Goal: Task Accomplishment & Management: Use online tool/utility

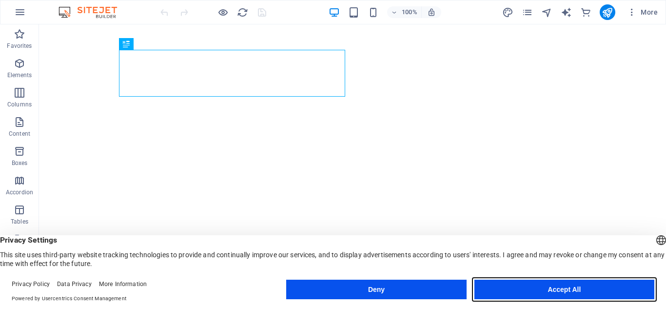
click at [551, 292] on button "Accept All" at bounding box center [565, 290] width 180 height 20
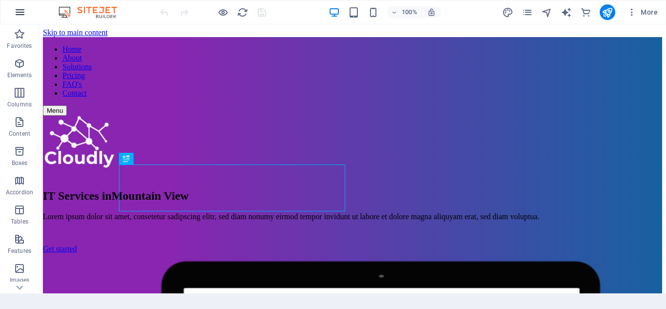
click at [22, 17] on icon "button" at bounding box center [20, 12] width 12 height 12
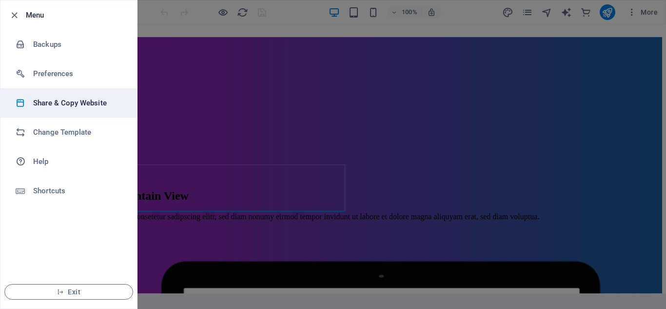
click at [78, 107] on h6 "Share & Copy Website" at bounding box center [78, 103] width 90 height 12
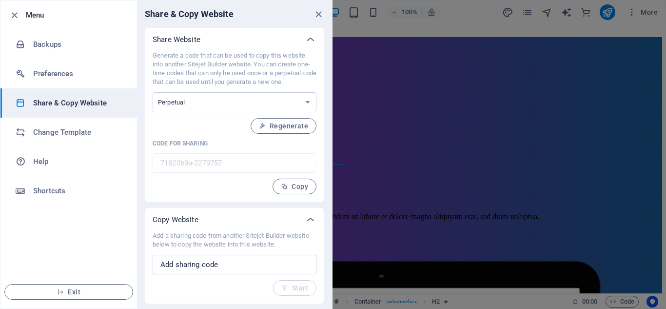
click at [328, 118] on div "Share Website Generate a code that can be used to copy this website into anothe…" at bounding box center [234, 166] width 195 height 276
click at [308, 44] on icon at bounding box center [311, 40] width 12 height 12
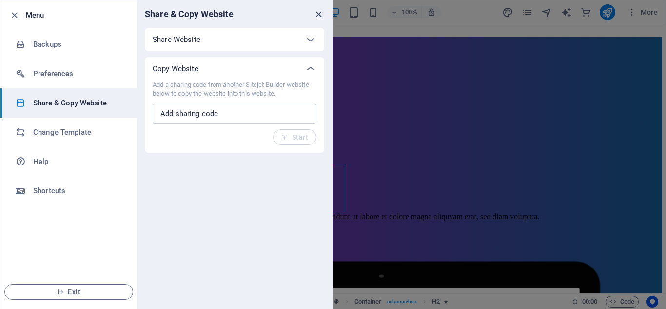
click at [317, 17] on icon "close" at bounding box center [318, 14] width 11 height 11
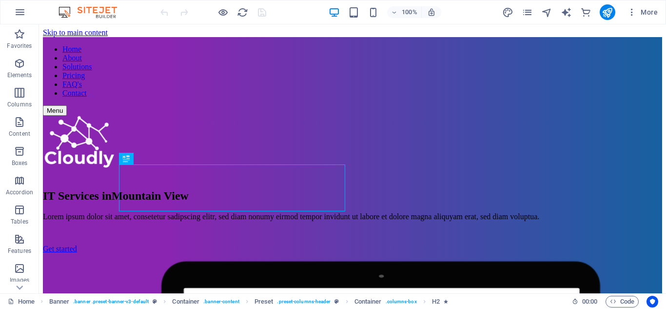
drag, startPoint x: 235, startPoint y: 15, endPoint x: 132, endPoint y: 13, distance: 103.0
click at [132, 13] on div "100% More" at bounding box center [332, 11] width 665 height 23
click at [22, 12] on icon "button" at bounding box center [20, 12] width 12 height 12
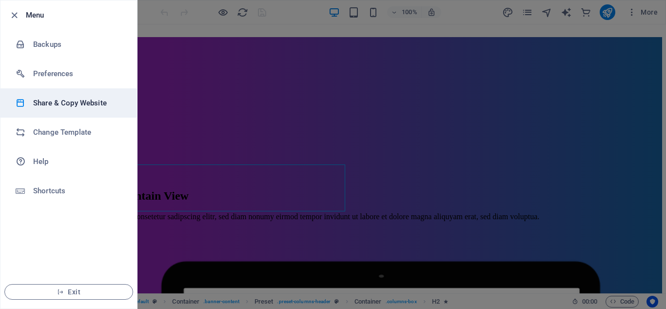
click at [88, 104] on h6 "Share & Copy Website" at bounding box center [78, 103] width 90 height 12
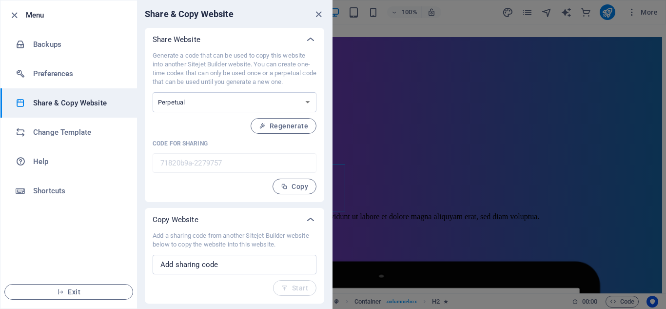
drag, startPoint x: 328, startPoint y: 134, endPoint x: 338, endPoint y: 187, distance: 54.1
click at [338, 187] on div "Menu Backups Preferences Share & Copy Website Change Template Help Shortcuts Ex…" at bounding box center [333, 154] width 666 height 309
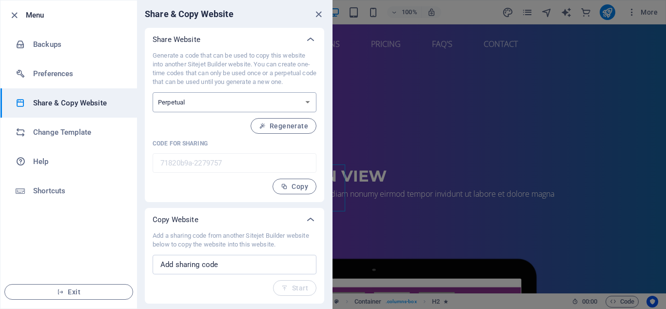
click at [239, 99] on select "One-time Perpetual" at bounding box center [235, 102] width 164 height 20
select select "onetime"
click at [153, 92] on select "One-time Perpetual" at bounding box center [235, 102] width 164 height 20
click at [320, 14] on icon "close" at bounding box center [318, 14] width 11 height 11
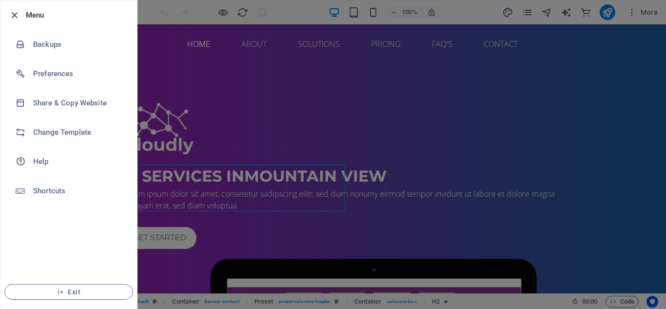
click at [14, 13] on icon "button" at bounding box center [14, 15] width 11 height 11
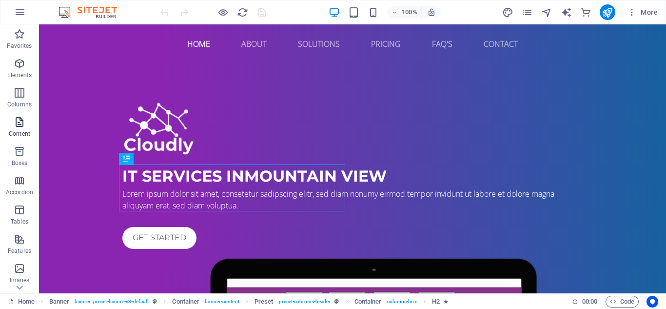
click at [20, 131] on p "Content" at bounding box center [19, 134] width 21 height 8
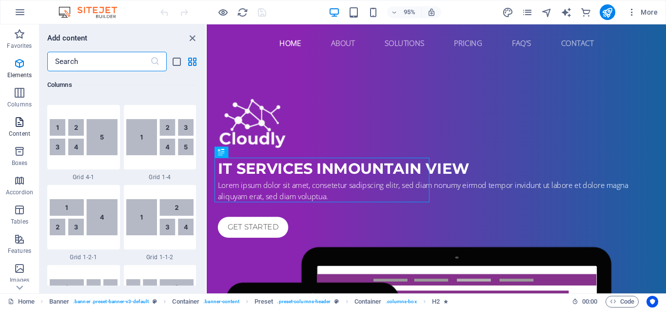
scroll to position [1707, 0]
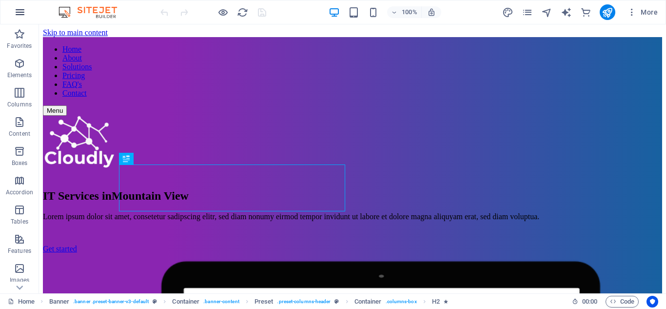
click at [25, 12] on icon "button" at bounding box center [20, 12] width 12 height 12
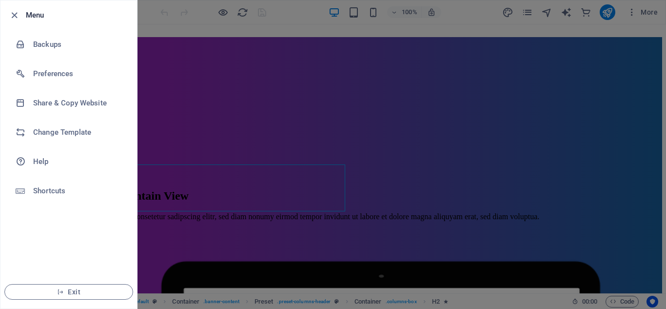
click at [186, 11] on div at bounding box center [333, 154] width 666 height 309
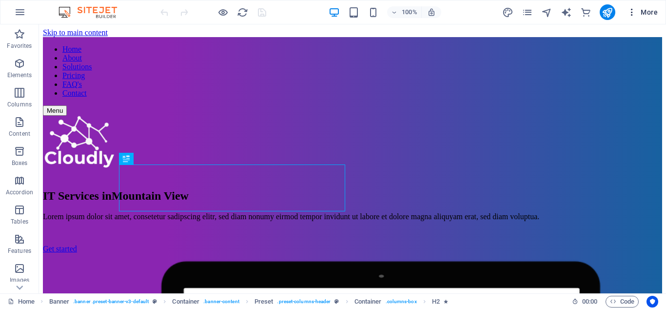
click at [637, 15] on icon "button" at bounding box center [632, 12] width 10 height 10
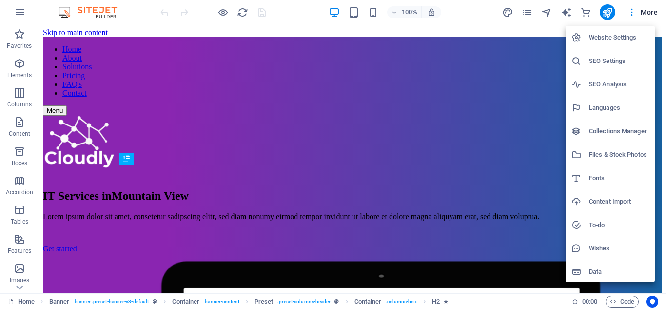
click at [605, 151] on h6 "Files & Stock Photos" at bounding box center [619, 155] width 60 height 12
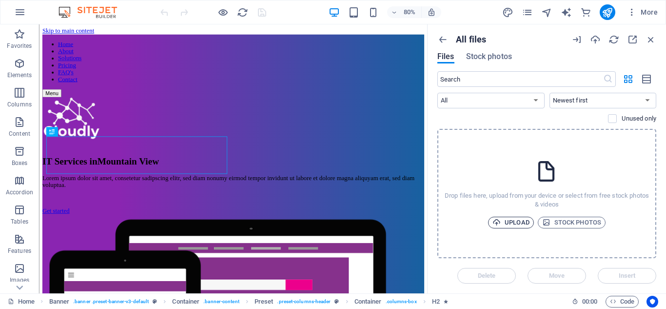
click at [512, 219] on span "Upload" at bounding box center [511, 223] width 37 height 12
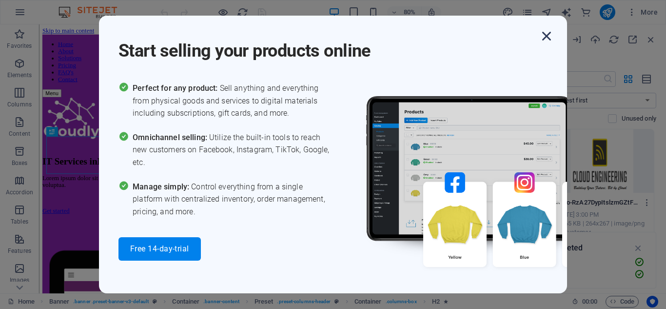
click at [544, 39] on icon "button" at bounding box center [547, 36] width 18 height 18
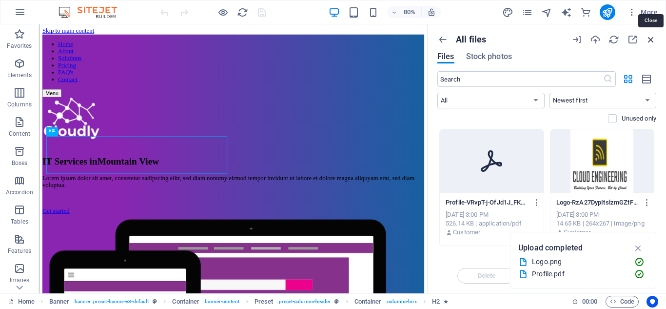
click at [651, 40] on icon "button" at bounding box center [651, 39] width 11 height 11
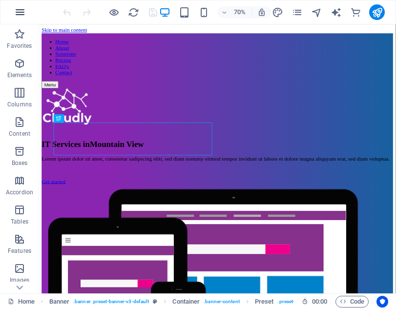
click at [23, 15] on icon "button" at bounding box center [20, 12] width 12 height 12
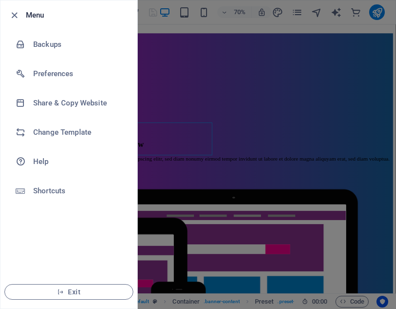
click at [347, 75] on div at bounding box center [198, 154] width 396 height 309
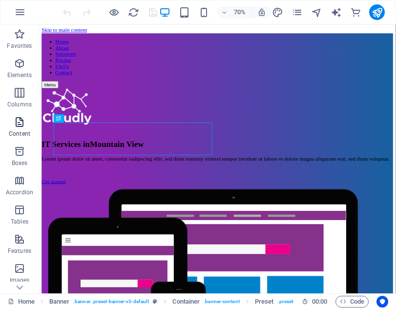
click at [22, 124] on icon "button" at bounding box center [20, 122] width 12 height 12
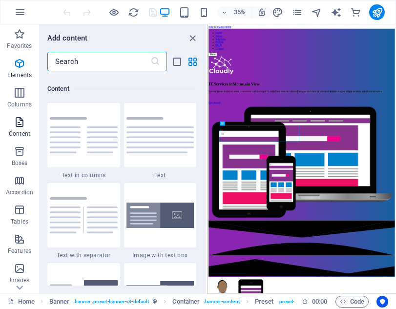
scroll to position [1707, 0]
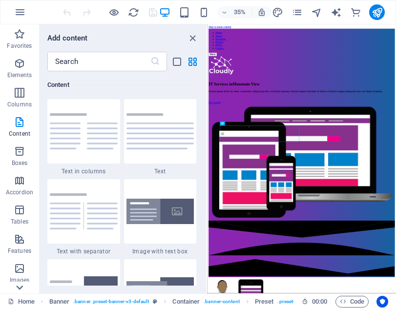
click at [22, 284] on icon at bounding box center [20, 287] width 14 height 14
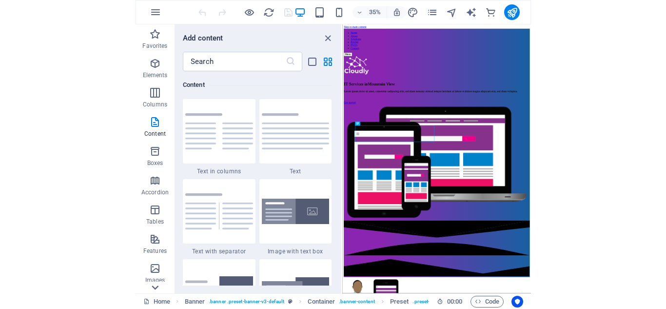
scroll to position [200, 0]
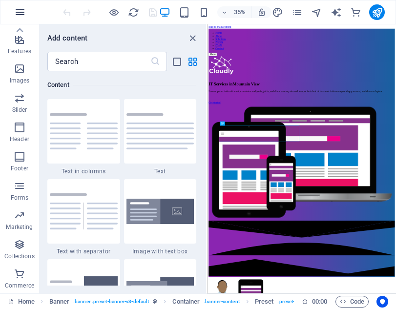
click at [15, 12] on icon "button" at bounding box center [20, 12] width 12 height 12
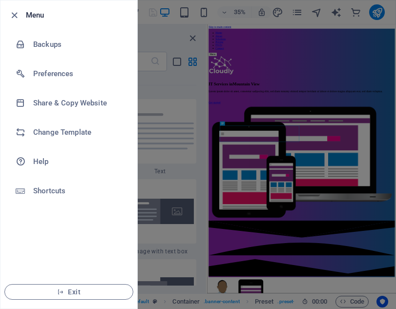
click at [171, 118] on div at bounding box center [198, 154] width 396 height 309
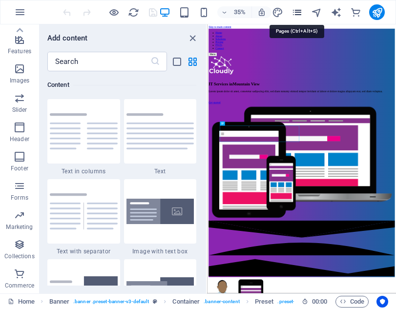
click at [296, 13] on icon "pages" at bounding box center [296, 12] width 11 height 11
click at [15, 10] on icon "button" at bounding box center [20, 12] width 12 height 12
